Goal: Task Accomplishment & Management: Complete application form

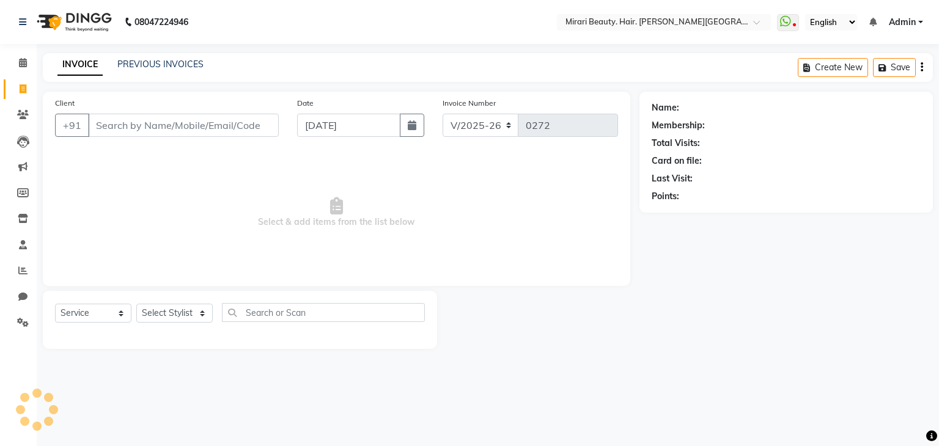
select select "7495"
select select "service"
click at [30, 268] on span at bounding box center [22, 271] width 21 height 14
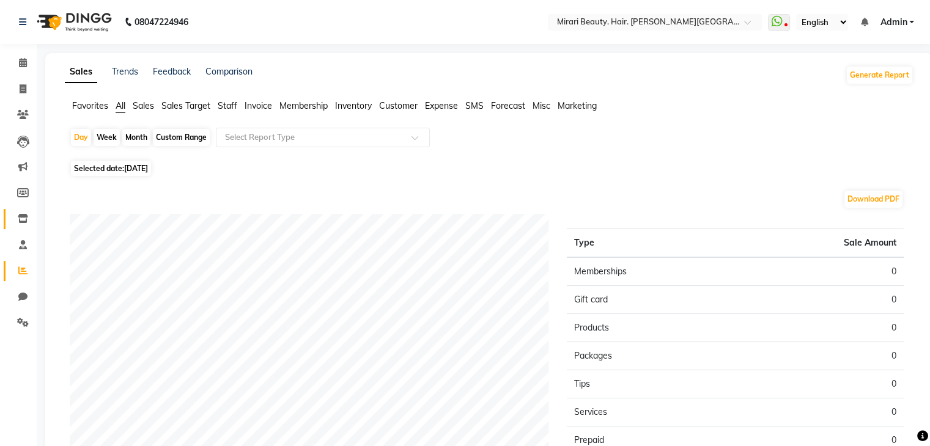
click at [20, 226] on link "Inventory" at bounding box center [18, 219] width 29 height 20
select select
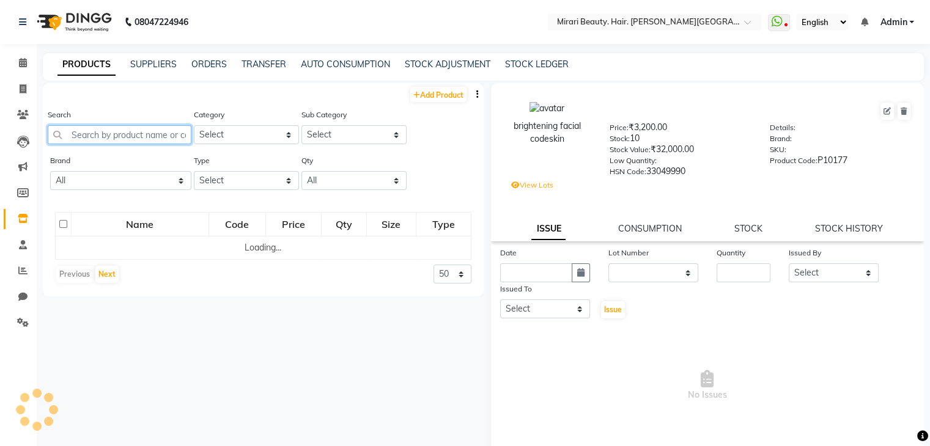
click at [104, 137] on input "text" at bounding box center [120, 134] width 144 height 19
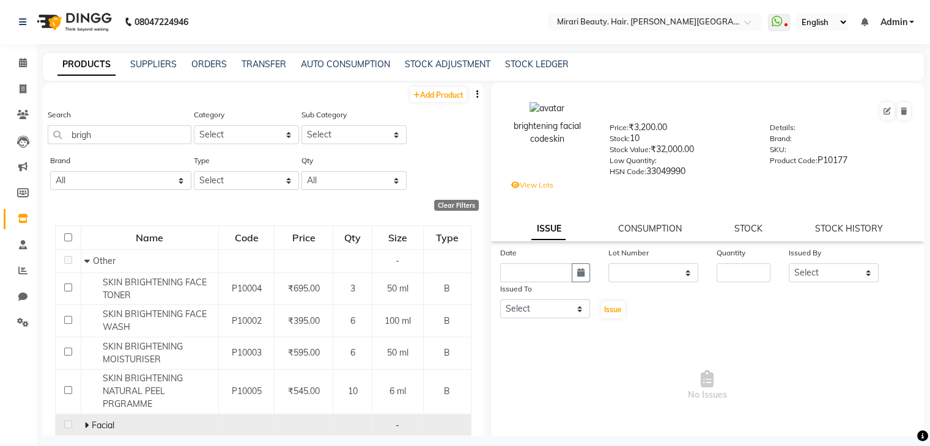
click at [116, 426] on div "Facial" at bounding box center [149, 426] width 131 height 13
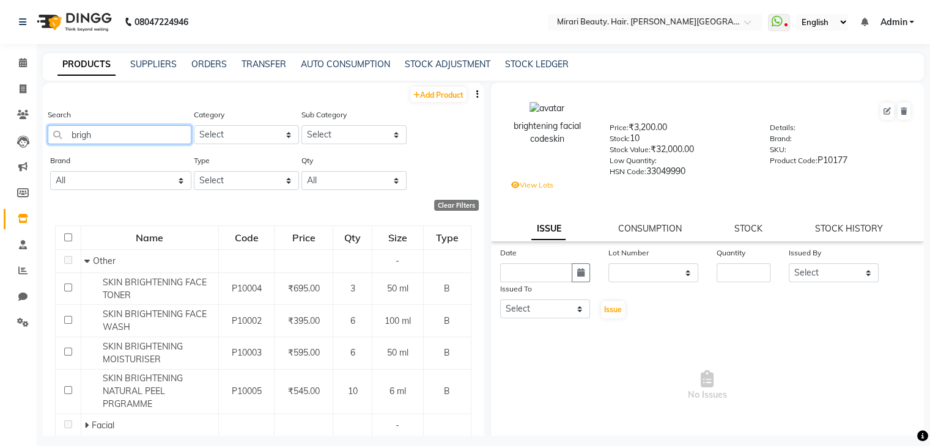
click at [103, 130] on input "brigh" at bounding box center [120, 134] width 144 height 19
type input "b"
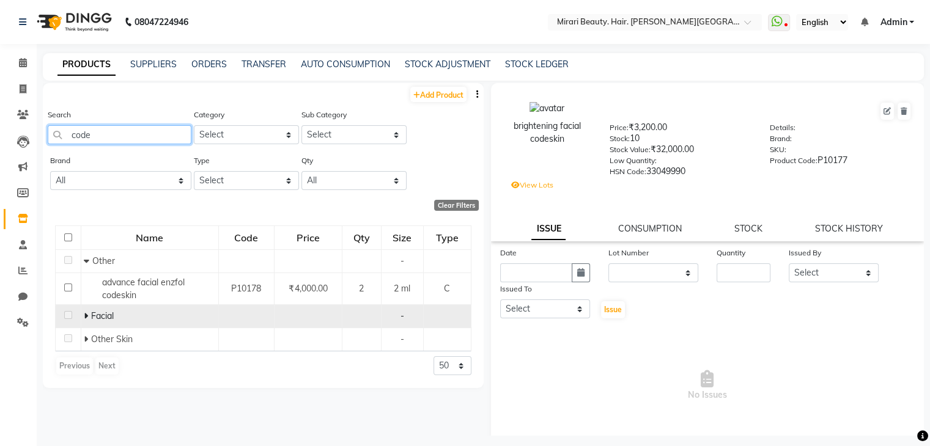
type input "code"
click at [103, 321] on span "Facial" at bounding box center [102, 316] width 23 height 11
click at [87, 317] on icon at bounding box center [86, 316] width 4 height 9
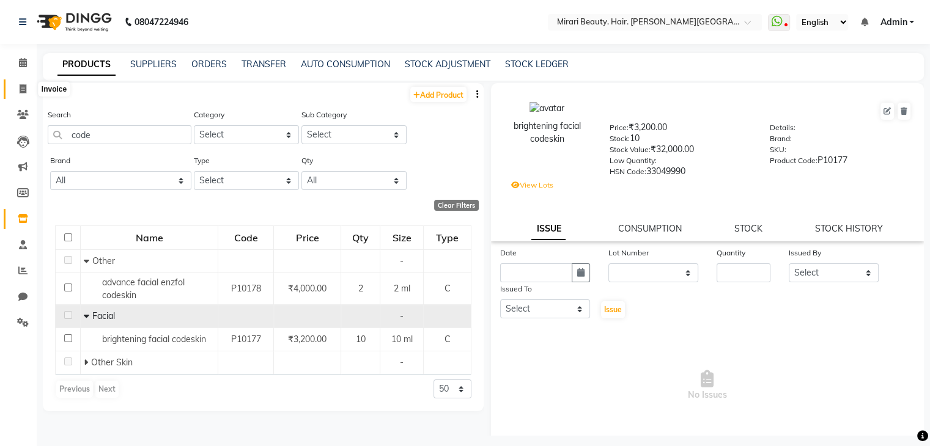
click at [22, 93] on icon at bounding box center [23, 88] width 7 height 9
select select "service"
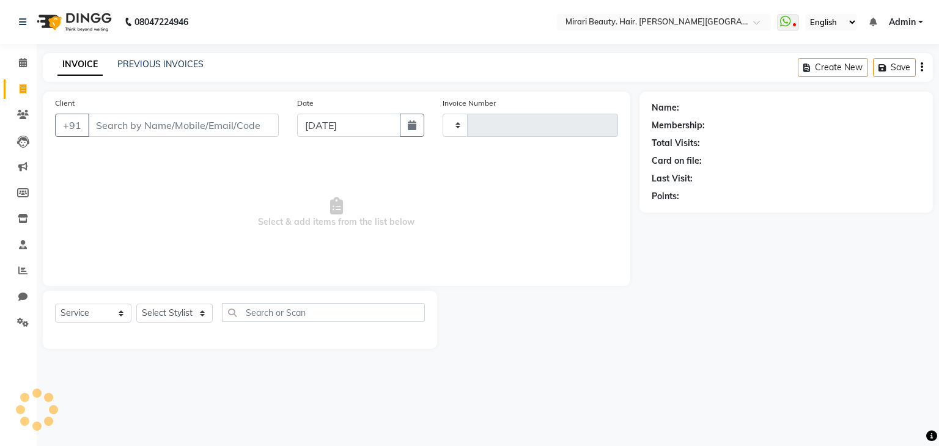
type input "0272"
select select "7495"
click at [174, 312] on select "Select Stylist" at bounding box center [174, 313] width 76 height 19
select select "86244"
click at [136, 305] on select "Select Stylist General [PERSON_NAME] Prakash [PERSON_NAME] [PERSON_NAME] [PERSO…" at bounding box center [174, 313] width 76 height 19
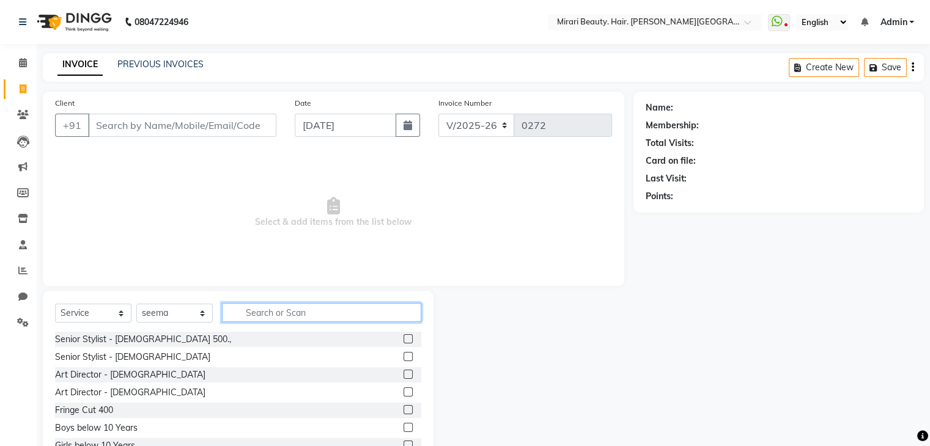
click at [276, 307] on input "text" at bounding box center [321, 312] width 199 height 19
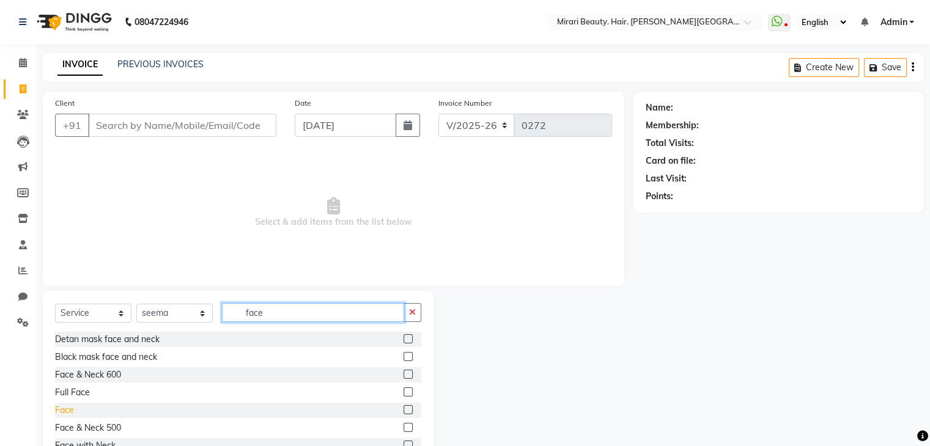
type input "face"
click at [61, 410] on div "Face" at bounding box center [64, 410] width 19 height 13
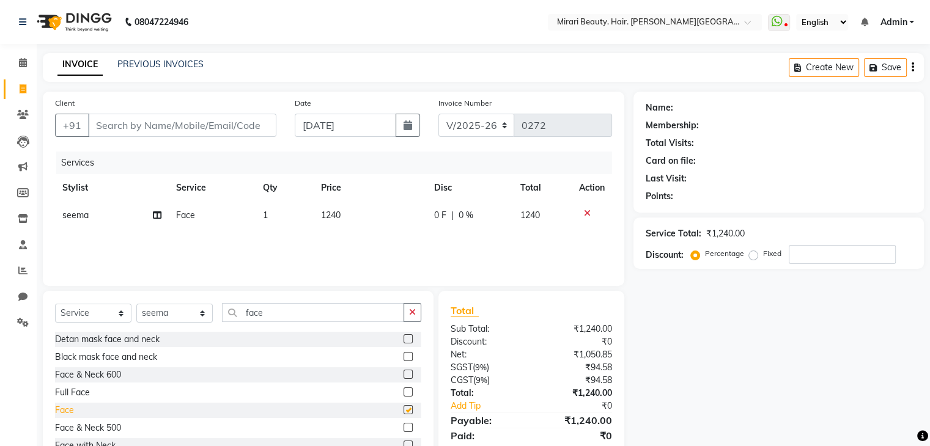
checkbox input "false"
click at [332, 210] on td "1240" at bounding box center [370, 216] width 113 height 28
select select "86244"
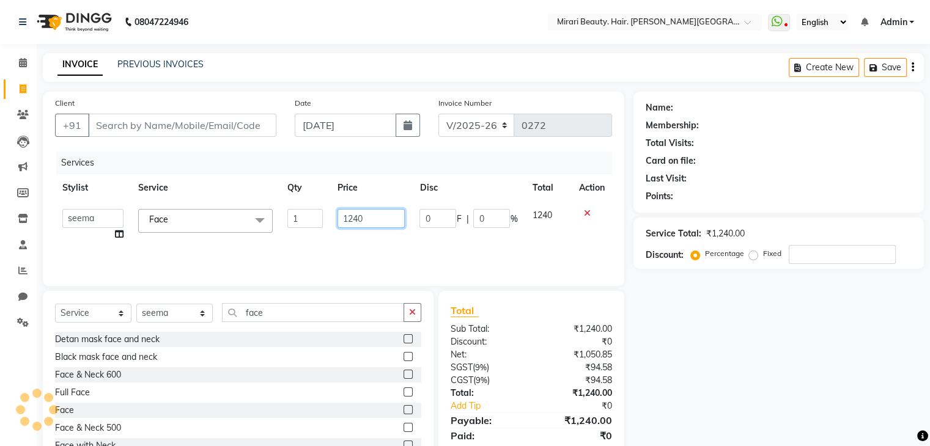
click at [378, 216] on input "1240" at bounding box center [371, 218] width 67 height 19
type input "1"
type input "3200"
click at [333, 244] on div "Services Stylist Service Qty Price Disc Total Action General [PERSON_NAME] Prak…" at bounding box center [333, 213] width 557 height 122
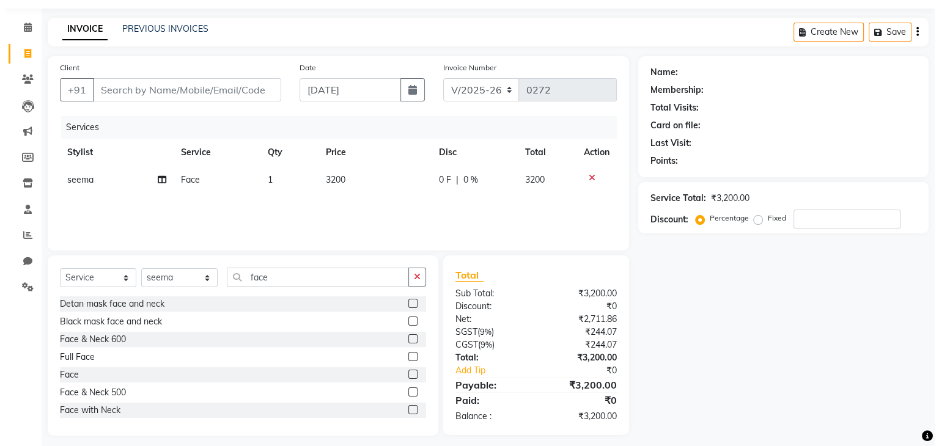
scroll to position [44, 0]
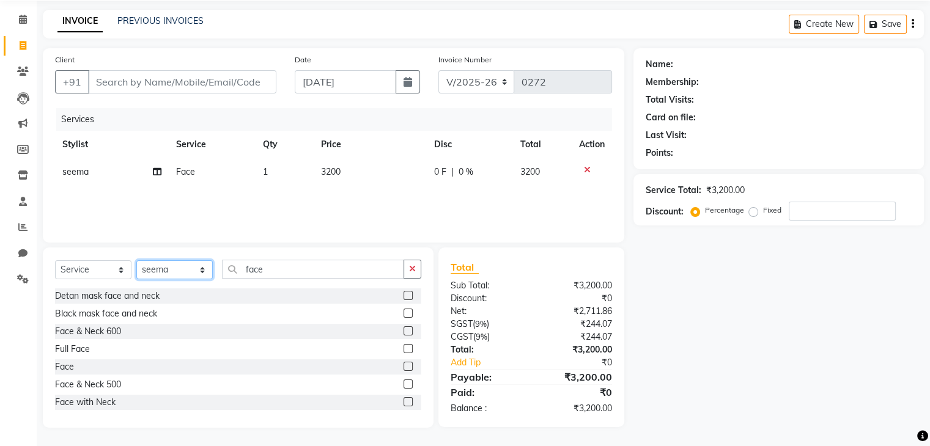
click at [166, 275] on select "Select Stylist General [PERSON_NAME] Prakash [PERSON_NAME] [PERSON_NAME] [PERSO…" at bounding box center [174, 270] width 76 height 19
select select "66420"
click at [136, 261] on select "Select Stylist General [PERSON_NAME] Prakash [PERSON_NAME] [PERSON_NAME] [PERSO…" at bounding box center [174, 270] width 76 height 19
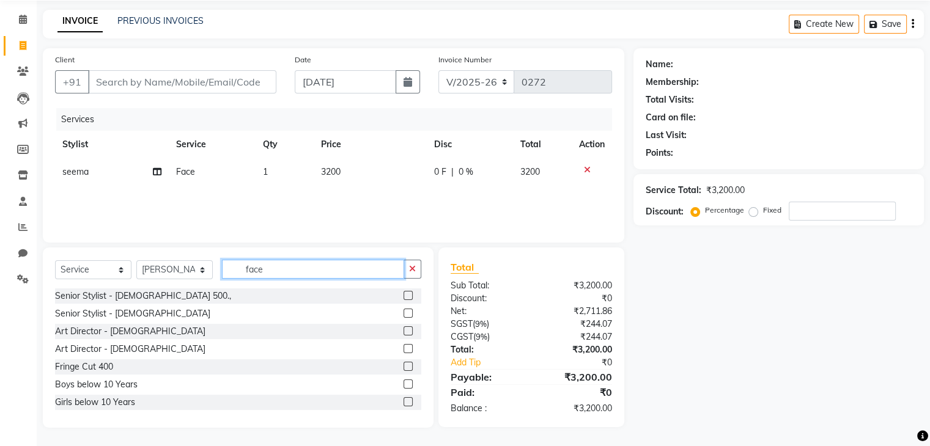
click at [289, 264] on input "face" at bounding box center [313, 269] width 182 height 19
type input "f"
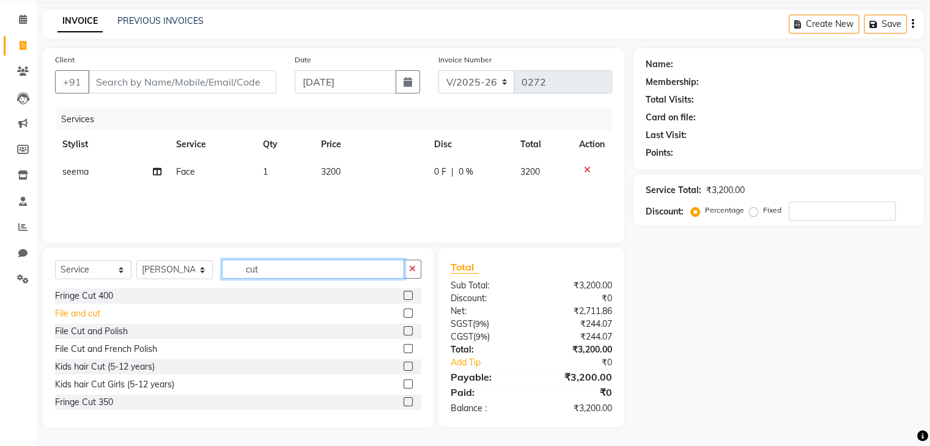
type input "cut"
click at [89, 316] on div "File and cut" at bounding box center [77, 314] width 45 height 13
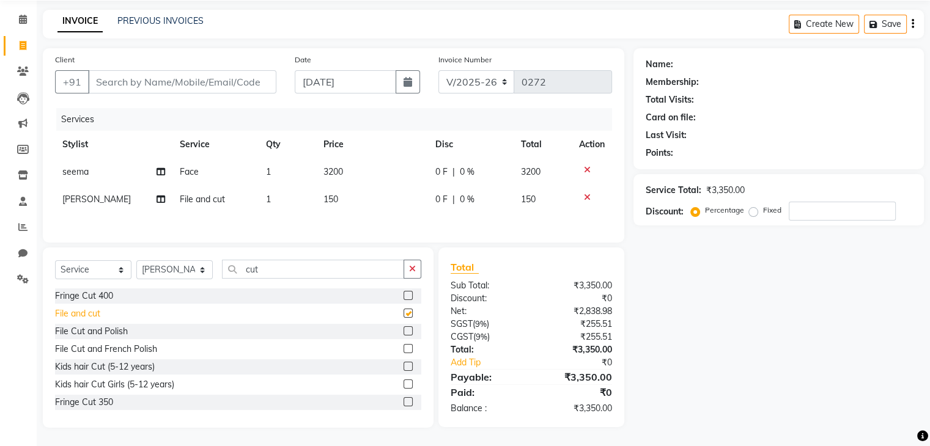
checkbox input "false"
click at [318, 197] on td "150" at bounding box center [372, 200] width 112 height 28
select select "66420"
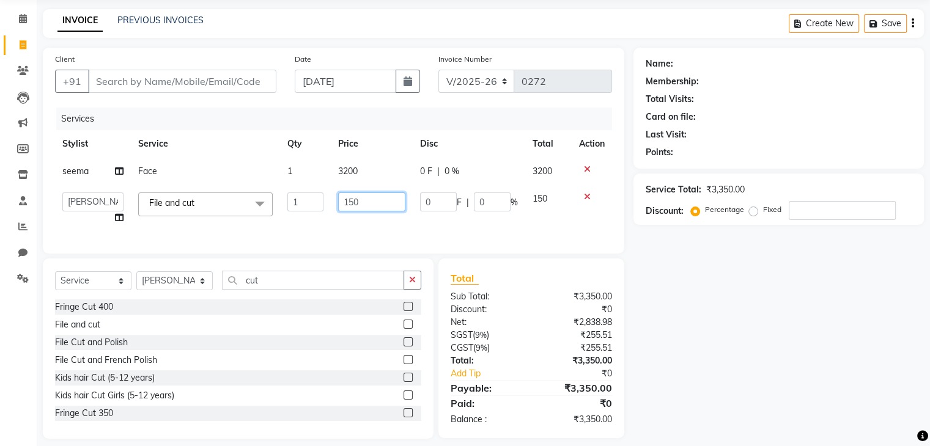
click at [384, 198] on input "150" at bounding box center [371, 202] width 67 height 19
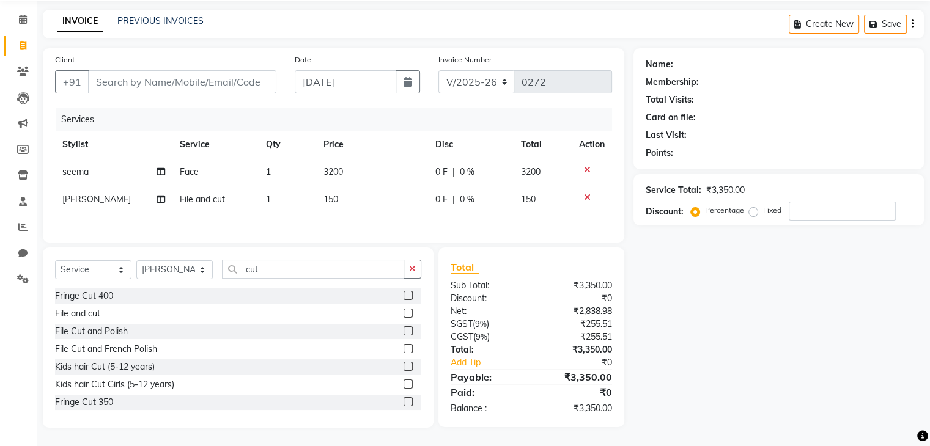
click at [369, 135] on th "Price" at bounding box center [372, 145] width 112 height 28
click at [226, 79] on input "Client" at bounding box center [182, 81] width 188 height 23
type input "m"
type input "0"
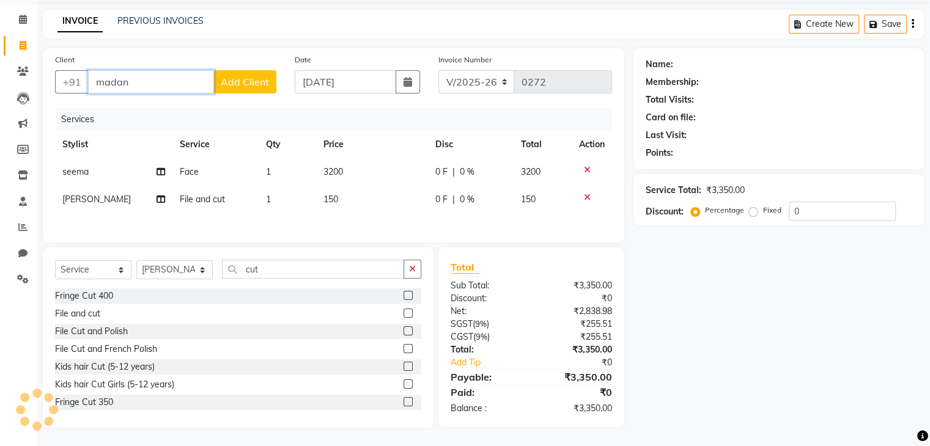
type input "madan"
click at [229, 84] on span "Add Client" at bounding box center [245, 82] width 48 height 12
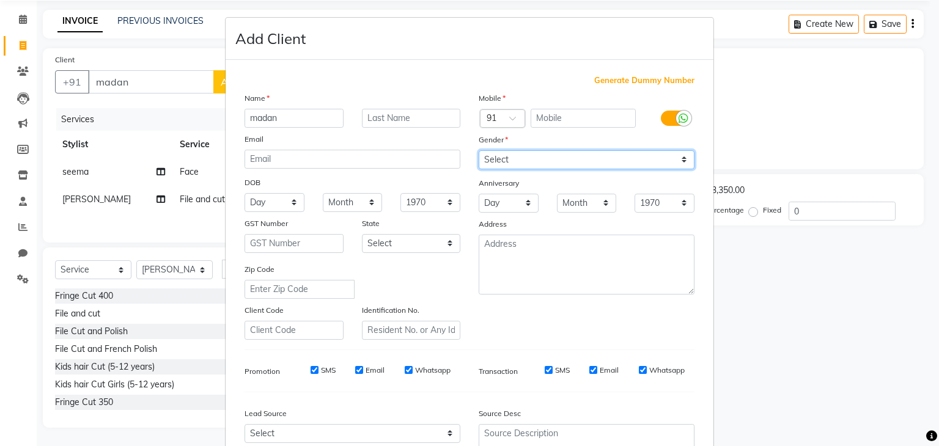
click at [538, 157] on select "Select [DEMOGRAPHIC_DATA] [DEMOGRAPHIC_DATA] Other Prefer Not To Say" at bounding box center [587, 159] width 216 height 19
select select "[DEMOGRAPHIC_DATA]"
click at [479, 151] on select "Select [DEMOGRAPHIC_DATA] [DEMOGRAPHIC_DATA] Other Prefer Not To Say" at bounding box center [587, 159] width 216 height 19
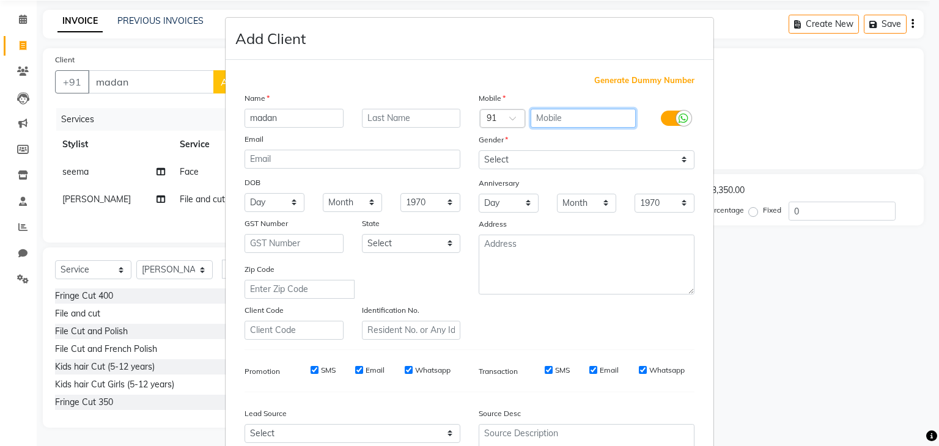
click at [553, 116] on input "text" at bounding box center [584, 118] width 106 height 19
type input "9323705760"
click at [408, 113] on input "text" at bounding box center [411, 118] width 99 height 19
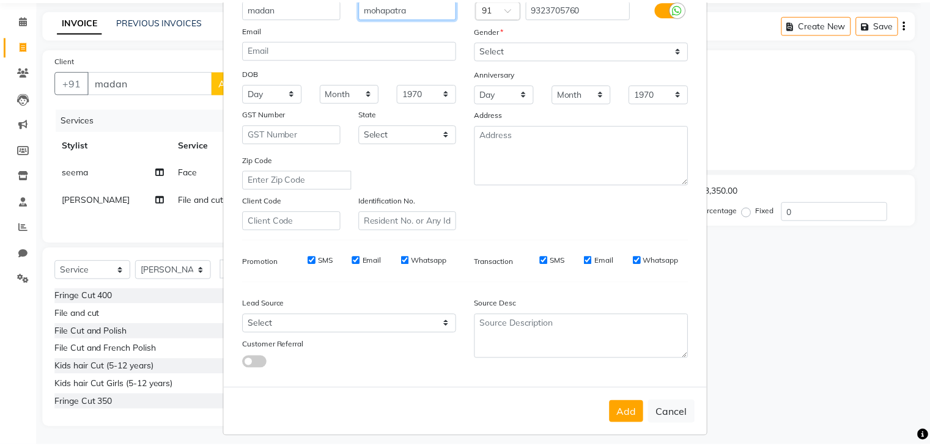
scroll to position [124, 0]
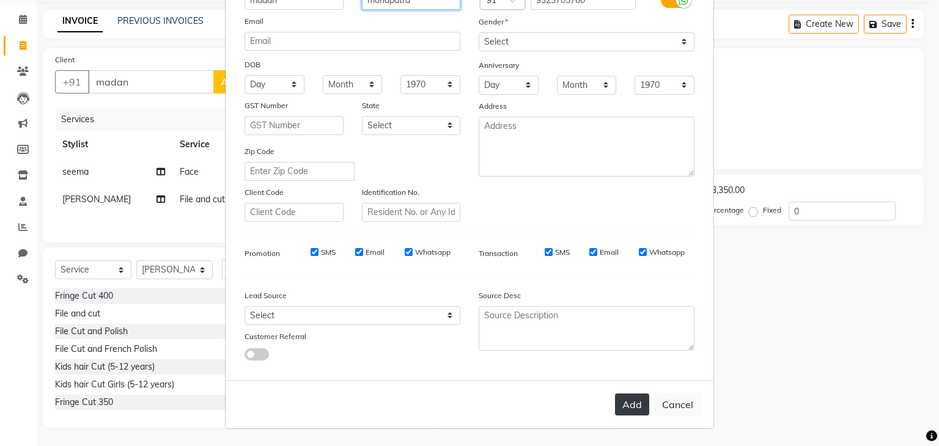
type input "mohapatra"
click at [620, 401] on button "Add" at bounding box center [632, 405] width 34 height 22
type input "9323705760"
select select
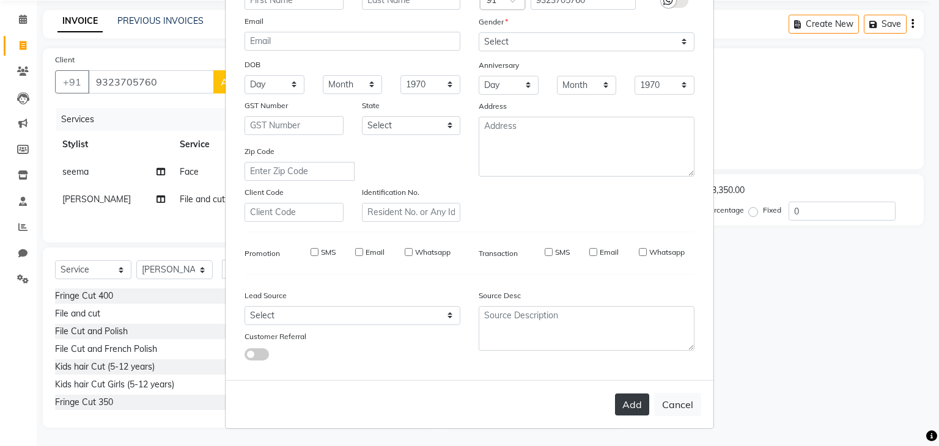
select select
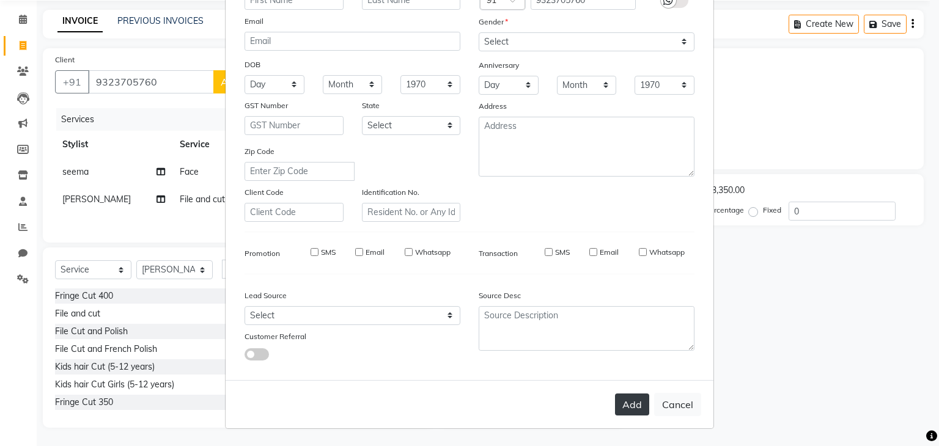
checkbox input "false"
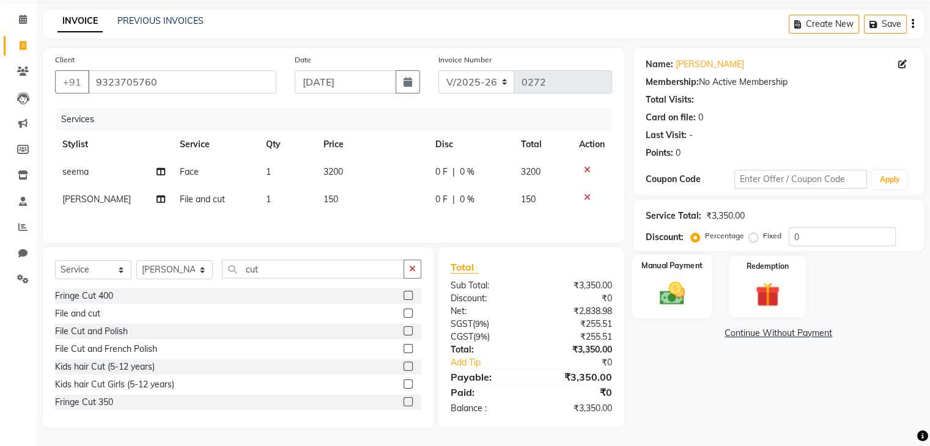
click at [659, 272] on div "Manual Payment" at bounding box center [672, 286] width 80 height 63
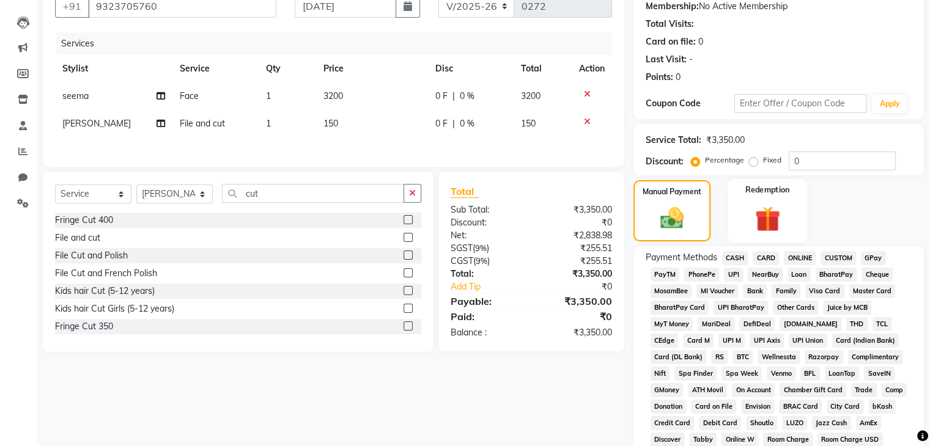
scroll to position [120, 0]
click at [879, 256] on span "GPay" at bounding box center [873, 258] width 25 height 14
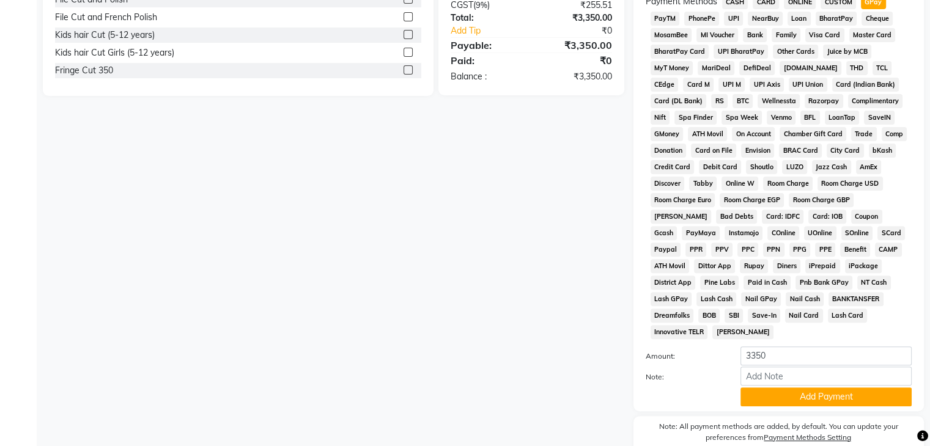
scroll to position [389, 0]
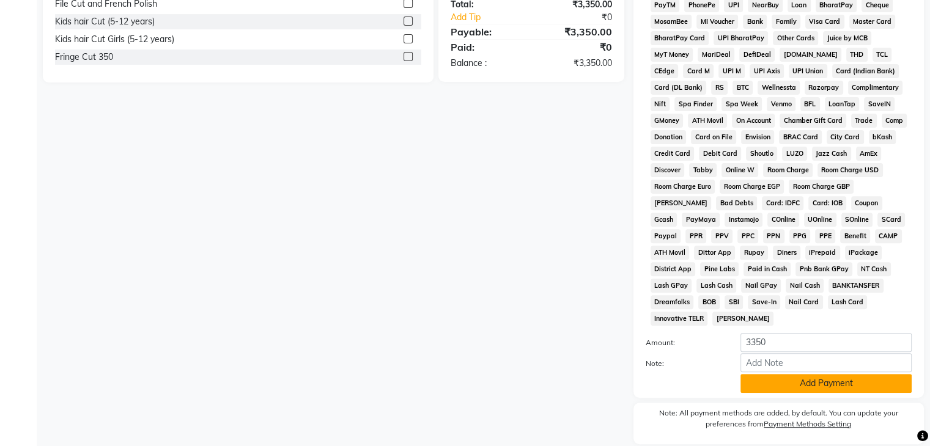
click at [816, 377] on button "Add Payment" at bounding box center [826, 383] width 171 height 19
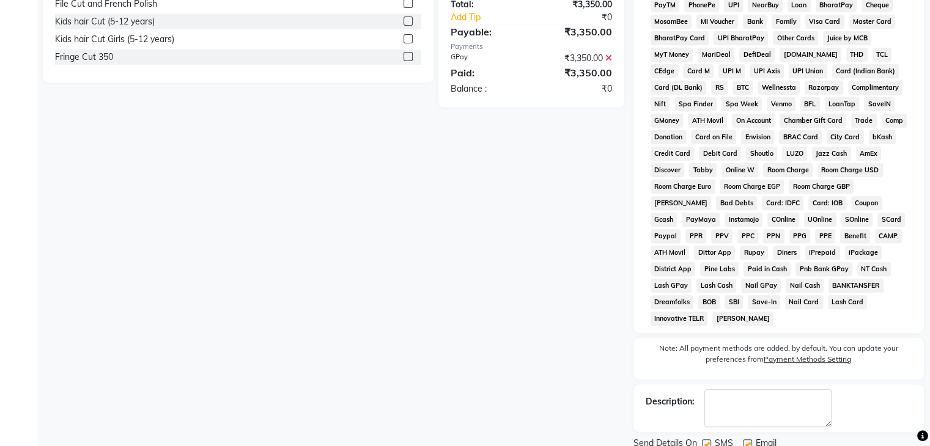
scroll to position [427, 0]
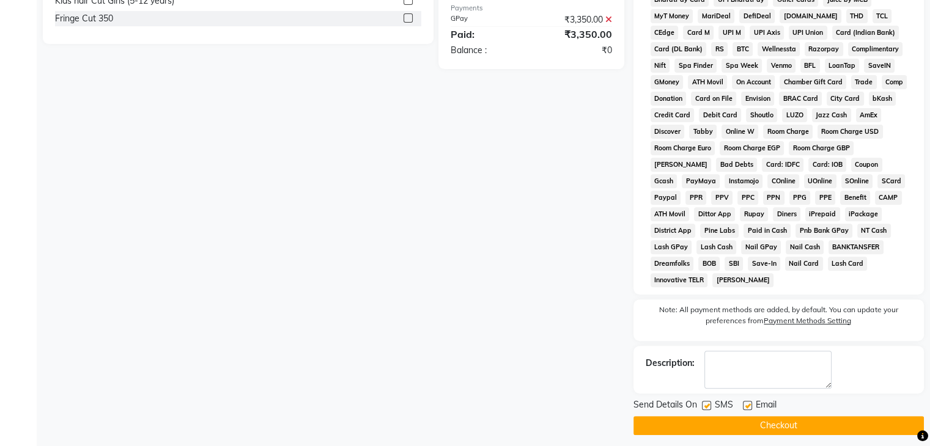
click at [785, 420] on button "Checkout" at bounding box center [779, 425] width 290 height 19
